Goal: Information Seeking & Learning: Learn about a topic

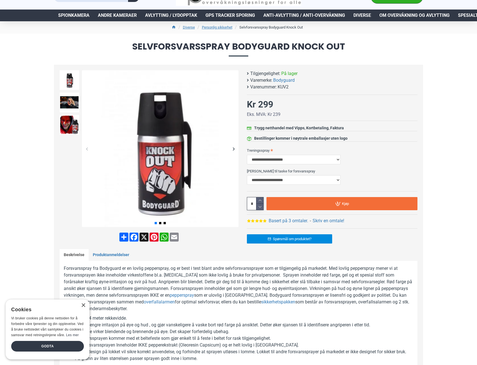
scroll to position [28, 0]
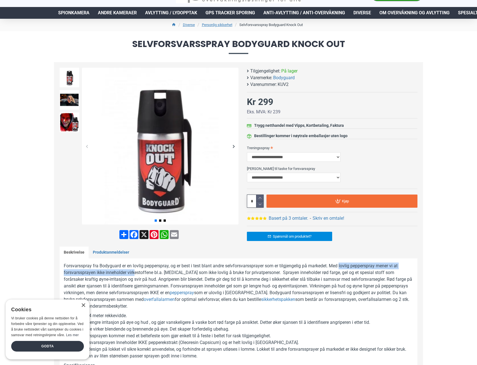
drag, startPoint x: 337, startPoint y: 267, endPoint x: 136, endPoint y: 272, distance: 201.2
click at [136, 272] on p "Forsvarsspray fra Bodyguard er en lovlig pepperspray, og er best i test blant a…" at bounding box center [239, 285] width 350 height 47
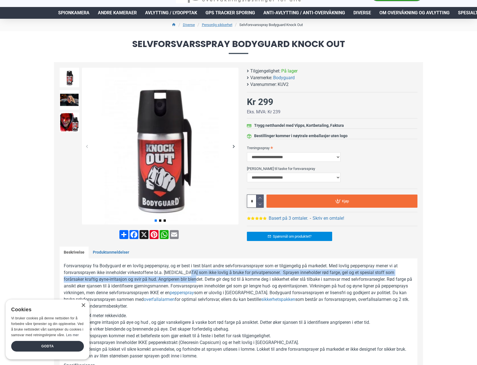
drag, startPoint x: 187, startPoint y: 273, endPoint x: 186, endPoint y: 279, distance: 5.4
click at [186, 279] on p "Forsvarsspray fra Bodyguard er en lovlig pepperspray, og er best i test blant a…" at bounding box center [239, 285] width 350 height 47
drag, startPoint x: 176, startPoint y: 279, endPoint x: 170, endPoint y: 270, distance: 11.1
click at [170, 270] on p "Forsvarsspray fra Bodyguard er en lovlig pepperspray, og er best i test blant a…" at bounding box center [239, 285] width 350 height 47
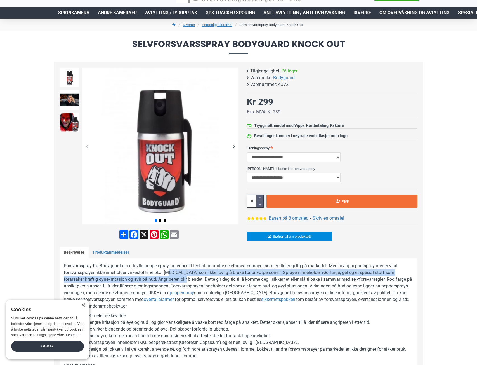
click at [171, 270] on p "Forsvarsspray fra Bodyguard er en lovlig pepperspray, og er best i test blant a…" at bounding box center [239, 285] width 350 height 47
click at [230, 274] on p "Forsvarsspray fra Bodyguard er en lovlig pepperspray, og er best i test blant a…" at bounding box center [239, 285] width 350 height 47
drag, startPoint x: 217, startPoint y: 273, endPoint x: 216, endPoint y: 278, distance: 5.3
click at [216, 278] on p "Forsvarsspray fra Bodyguard er en lovlig pepperspray, og er best i test blant a…" at bounding box center [239, 285] width 350 height 47
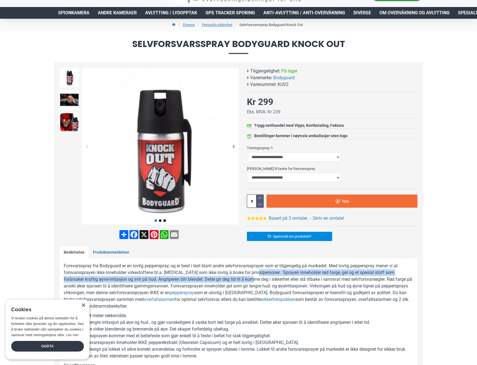
click at [258, 269] on p "Forsvarsspray fra Bodyguard er en lovlig pepperspray, og er best i test blant a…" at bounding box center [239, 285] width 350 height 47
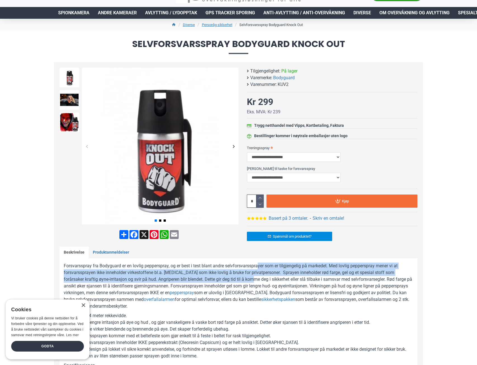
click at [258, 269] on p "Forsvarsspray fra Bodyguard er en lovlig pepperspray, og er best i test blant a…" at bounding box center [239, 285] width 350 height 47
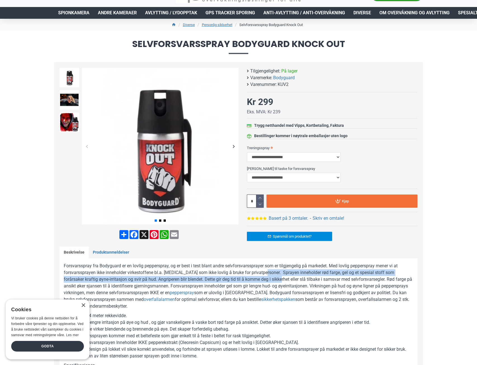
drag, startPoint x: 265, startPoint y: 271, endPoint x: 272, endPoint y: 278, distance: 9.1
click at [272, 278] on p "Forsvarsspray fra Bodyguard er en lovlig pepperspray, og er best i test blant a…" at bounding box center [239, 285] width 350 height 47
drag, startPoint x: 265, startPoint y: 277, endPoint x: 262, endPoint y: 272, distance: 6.2
click at [262, 272] on p "Forsvarsspray fra Bodyguard er en lovlig pepperspray, og er best i test blant a…" at bounding box center [239, 285] width 350 height 47
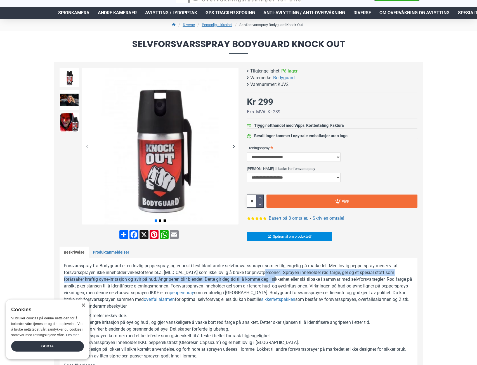
click at [262, 272] on p "Forsvarsspray fra Bodyguard er en lovlig pepperspray, og er best i test blant a…" at bounding box center [239, 285] width 350 height 47
click at [263, 280] on p "Forsvarsspray fra Bodyguard er en lovlig pepperspray, og er best i test blant a…" at bounding box center [239, 285] width 350 height 47
drag, startPoint x: 263, startPoint y: 280, endPoint x: 235, endPoint y: 272, distance: 29.0
click at [235, 272] on p "Forsvarsspray fra Bodyguard er en lovlig pepperspray, og er best i test blant a…" at bounding box center [239, 285] width 350 height 47
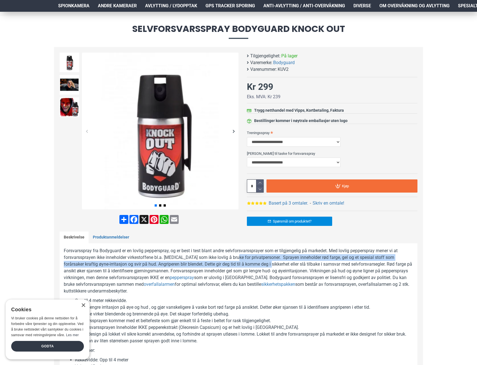
scroll to position [84, 0]
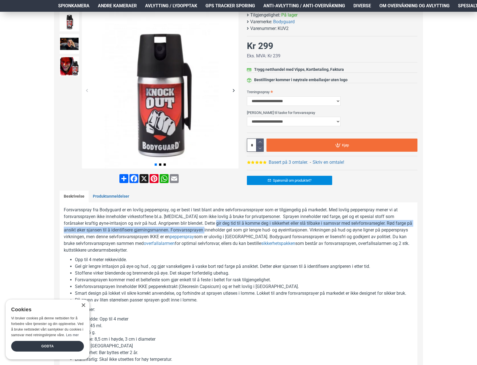
drag, startPoint x: 203, startPoint y: 230, endPoint x: 205, endPoint y: 222, distance: 8.9
click at [205, 222] on p "Forsvarsspray fra Bodyguard er en lovlig pepperspray, og er best i test blant a…" at bounding box center [239, 229] width 350 height 47
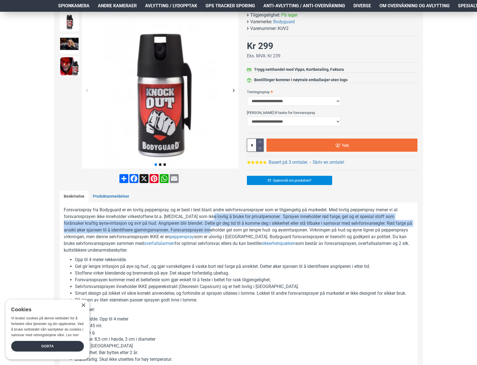
drag, startPoint x: 208, startPoint y: 220, endPoint x: 209, endPoint y: 228, distance: 8.4
click at [209, 228] on p "Forsvarsspray fra Bodyguard er en lovlig pepperspray, og er best i test blant a…" at bounding box center [239, 229] width 350 height 47
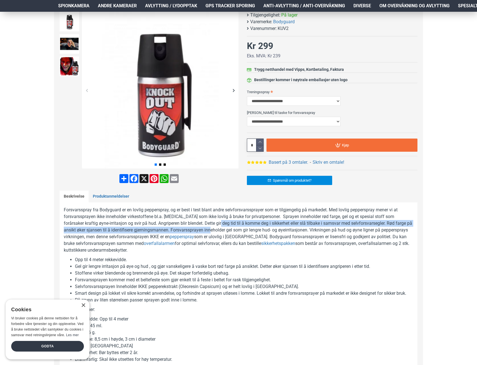
drag, startPoint x: 210, startPoint y: 228, endPoint x: 210, endPoint y: 220, distance: 7.8
click at [210, 220] on p "Forsvarsspray fra Bodyguard er en lovlig pepperspray, og er best i test blant a…" at bounding box center [239, 229] width 350 height 47
drag, startPoint x: 210, startPoint y: 222, endPoint x: 210, endPoint y: 230, distance: 7.8
click at [210, 230] on p "Forsvarsspray fra Bodyguard er en lovlig pepperspray, og er best i test blant a…" at bounding box center [239, 229] width 350 height 47
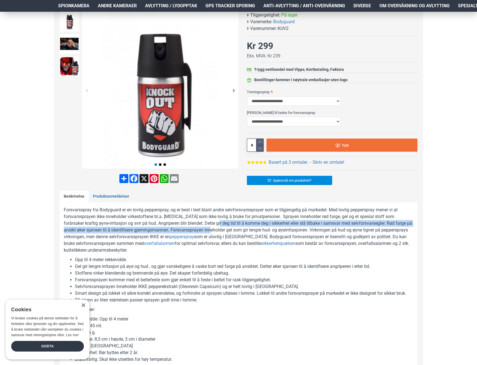
click at [210, 230] on p "Forsvarsspray fra Bodyguard er en lovlig pepperspray, og er best i test blant a…" at bounding box center [239, 229] width 350 height 47
drag, startPoint x: 210, startPoint y: 230, endPoint x: 183, endPoint y: 223, distance: 27.5
click at [183, 223] on p "Forsvarsspray fra Bodyguard er en lovlig pepperspray, og er best i test blant a…" at bounding box center [239, 229] width 350 height 47
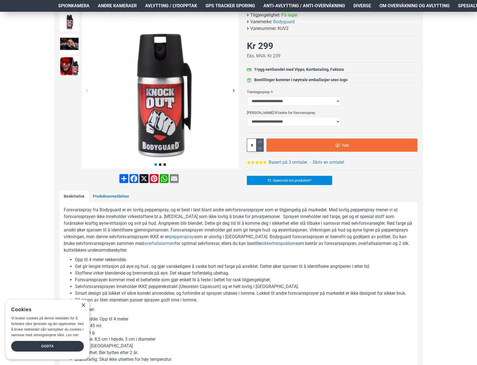
click at [181, 221] on p "Forsvarsspray fra Bodyguard er en lovlig pepperspray, og er best i test blant a…" at bounding box center [239, 229] width 350 height 47
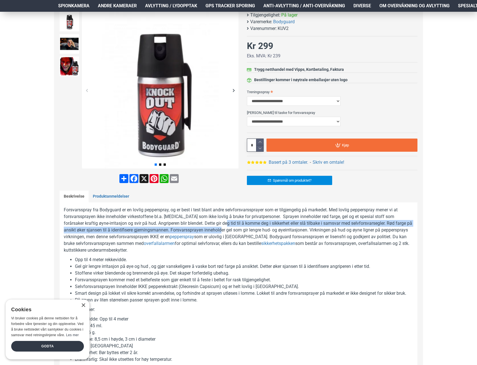
click at [220, 230] on p "Forsvarsspray fra Bodyguard er en lovlig pepperspray, og er best i test blant a…" at bounding box center [239, 229] width 350 height 47
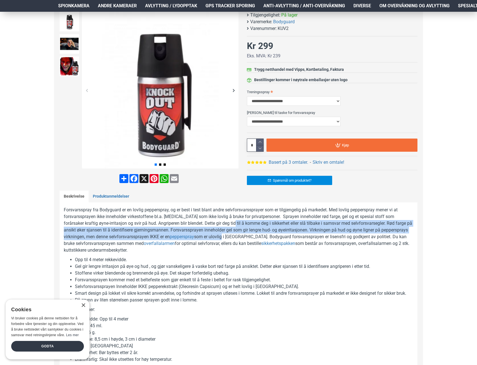
drag, startPoint x: 223, startPoint y: 234, endPoint x: 223, endPoint y: 225, distance: 8.1
click at [223, 225] on p "Forsvarsspray fra Bodyguard er en lovlig pepperspray, og er best i test blant a…" at bounding box center [239, 229] width 350 height 47
drag, startPoint x: 223, startPoint y: 229, endPoint x: 226, endPoint y: 238, distance: 9.6
click at [226, 238] on p "Forsvarsspray fra Bodyguard er en lovlig pepperspray, og er best i test blant a…" at bounding box center [239, 229] width 350 height 47
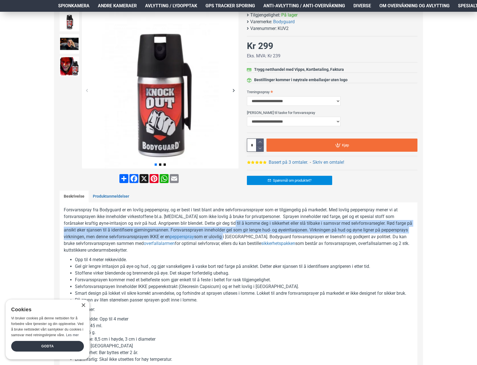
click at [226, 238] on p "Forsvarsspray fra Bodyguard er en lovlig pepperspray, og er best i test blant a…" at bounding box center [239, 229] width 350 height 47
click at [222, 226] on p "Forsvarsspray fra Bodyguard er en lovlig pepperspray, og er best i test blant a…" at bounding box center [239, 229] width 350 height 47
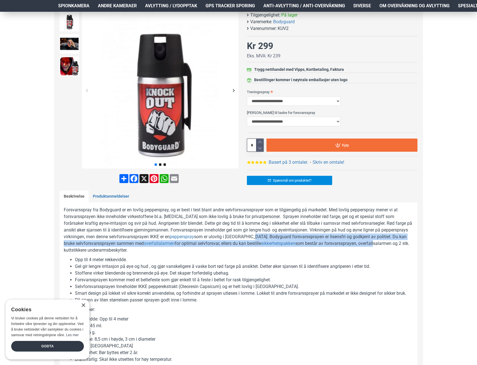
drag, startPoint x: 253, startPoint y: 237, endPoint x: 365, endPoint y: 242, distance: 112.0
click at [365, 242] on p "Forsvarsspray fra Bodyguard er en lovlig pepperspray, og er best i test blant a…" at bounding box center [239, 229] width 350 height 47
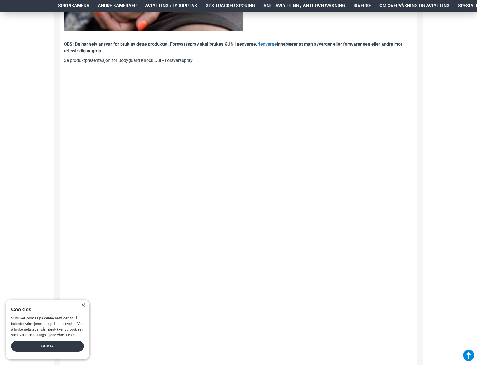
scroll to position [615, 0]
